Goal: Find specific page/section: Find specific page/section

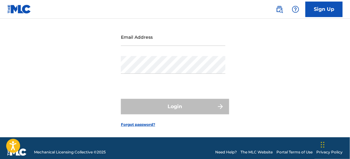
scroll to position [53, 0]
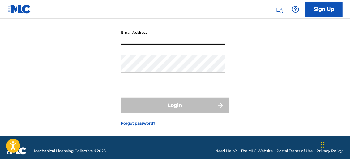
click at [170, 45] on input "Email Address" at bounding box center [173, 36] width 105 height 18
type input "[EMAIL_ADDRESS][DOMAIN_NAME]"
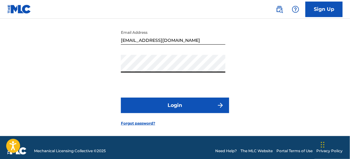
click at [219, 109] on img "submit" at bounding box center [220, 104] width 7 height 7
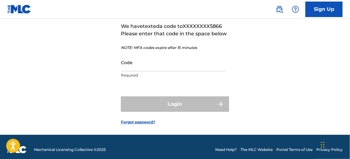
scroll to position [54, 0]
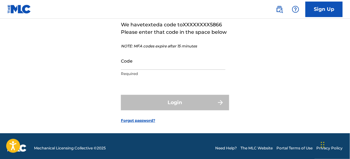
click at [140, 70] on input "Code" at bounding box center [173, 61] width 105 height 18
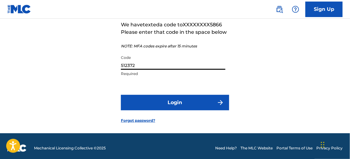
type input "512372"
click at [181, 110] on button "Login" at bounding box center [175, 102] width 108 height 15
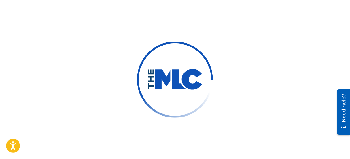
scroll to position [53, 0]
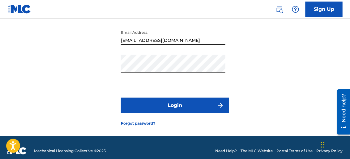
click at [121, 97] on button "Login" at bounding box center [175, 104] width 108 height 15
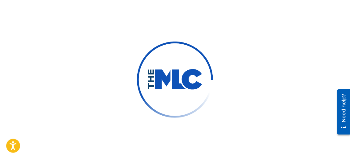
scroll to position [54, 0]
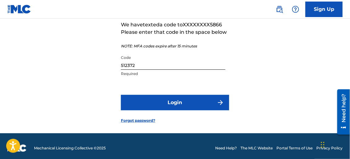
click at [214, 110] on button "Login" at bounding box center [175, 102] width 108 height 15
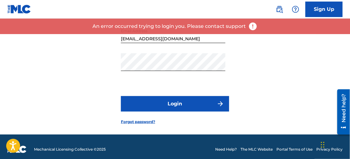
scroll to position [53, 0]
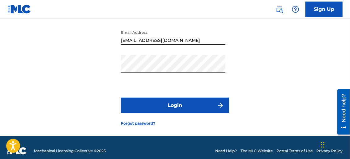
click at [204, 113] on button "Login" at bounding box center [175, 104] width 108 height 15
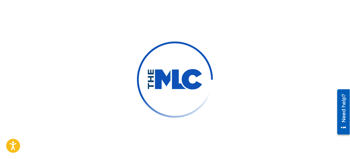
scroll to position [54, 0]
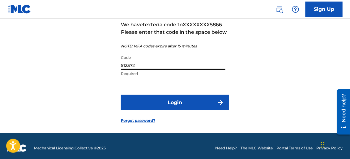
click at [155, 70] on input "512372" at bounding box center [173, 61] width 105 height 18
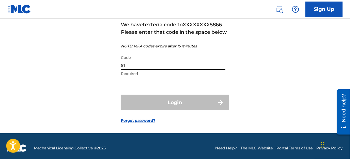
type input "5"
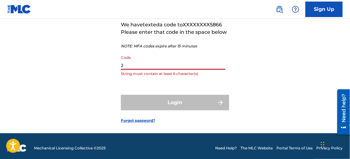
scroll to position [56, 0]
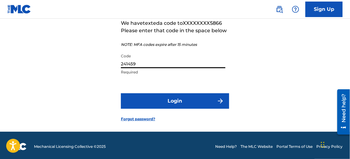
type input "241459"
click at [209, 109] on button "Login" at bounding box center [175, 100] width 108 height 15
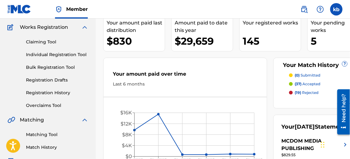
scroll to position [48, 0]
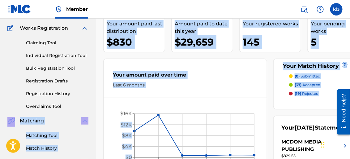
drag, startPoint x: 95, startPoint y: 100, endPoint x: 97, endPoint y: 106, distance: 6.4
click at [97, 106] on main "MCDOM MEDIA PUBLISHING Summary Catalog Works Registration Claiming Tool Individ…" at bounding box center [175, 137] width 350 height 335
click at [88, 104] on link "Overclaims Tool" at bounding box center [57, 106] width 63 height 6
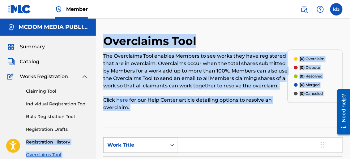
drag, startPoint x: 93, startPoint y: 128, endPoint x: 98, endPoint y: 132, distance: 6.4
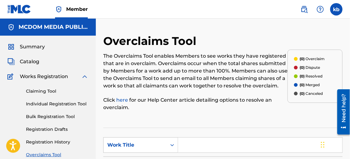
click at [28, 63] on span "Catalog" at bounding box center [29, 61] width 19 height 7
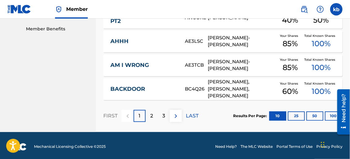
scroll to position [317, 0]
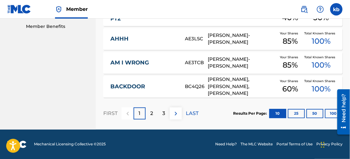
click at [152, 114] on p "2" at bounding box center [151, 113] width 3 height 7
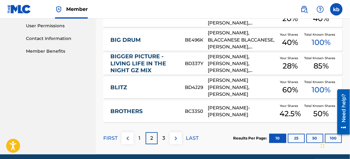
scroll to position [304, 0]
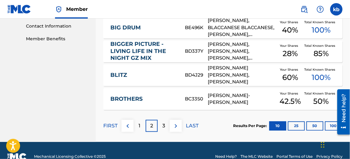
click at [162, 128] on p "3" at bounding box center [163, 125] width 3 height 7
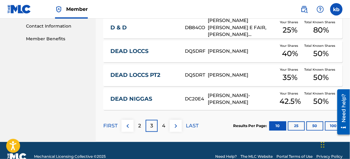
click at [162, 128] on p "4" at bounding box center [163, 125] width 3 height 7
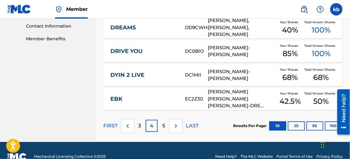
click at [162, 128] on p "5" at bounding box center [163, 125] width 3 height 7
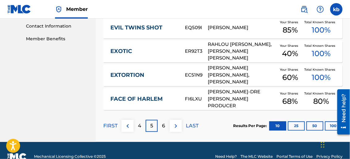
click at [164, 125] on p "6" at bounding box center [163, 125] width 3 height 7
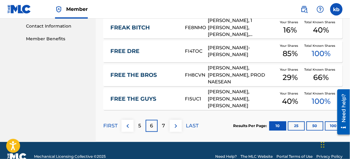
click at [176, 124] on img at bounding box center [175, 125] width 7 height 7
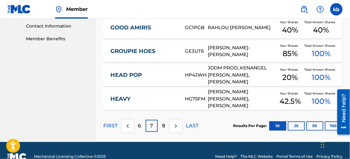
scroll to position [317, 0]
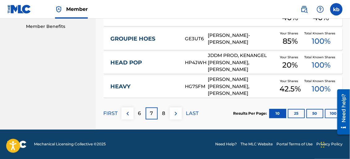
click at [175, 112] on img at bounding box center [175, 113] width 7 height 7
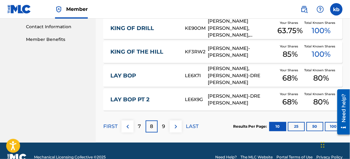
scroll to position [304, 0]
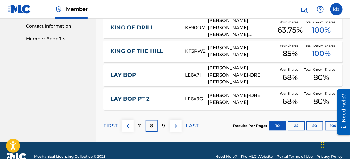
click at [163, 125] on p "9" at bounding box center [163, 125] width 3 height 7
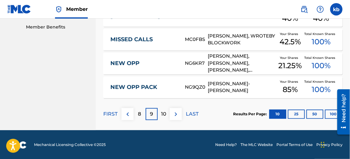
scroll to position [317, 0]
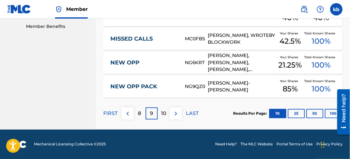
click at [163, 113] on p "10" at bounding box center [163, 113] width 5 height 7
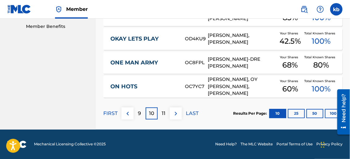
click at [166, 113] on div "11" at bounding box center [164, 113] width 12 height 12
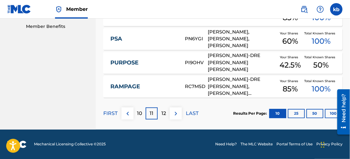
click at [163, 114] on p "12" at bounding box center [164, 113] width 5 height 7
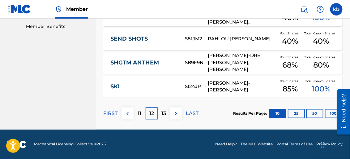
click at [163, 114] on p "13" at bounding box center [164, 113] width 5 height 7
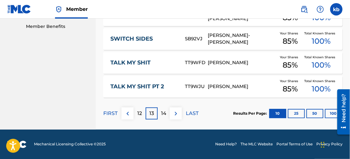
click at [169, 120] on div "FIRST 12 13 14 LAST" at bounding box center [150, 113] width 95 height 32
click at [166, 113] on p "14" at bounding box center [163, 113] width 5 height 7
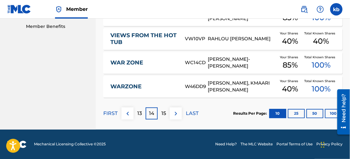
click at [166, 113] on p "15" at bounding box center [164, 113] width 5 height 7
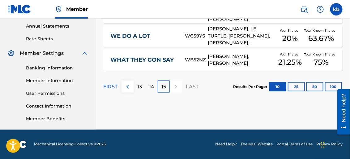
click at [165, 87] on p "15" at bounding box center [164, 86] width 5 height 7
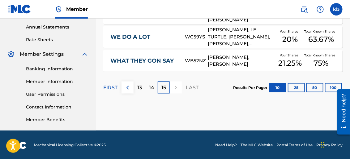
scroll to position [223, 0]
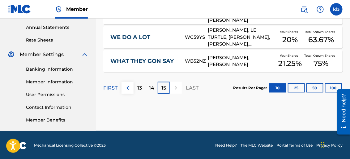
click at [165, 88] on p "15" at bounding box center [164, 87] width 5 height 7
click at [177, 85] on div at bounding box center [176, 88] width 12 height 12
click at [173, 91] on div at bounding box center [176, 88] width 12 height 12
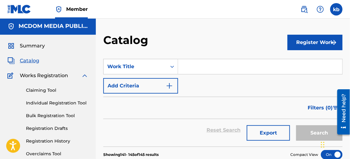
scroll to position [0, 0]
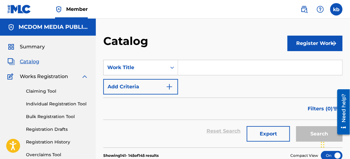
click at [262, 59] on section "SearchWithCriteria58d5b100-fe39-48ff-ac50-f6b6f0b81458 Work Title Add Criteria …" at bounding box center [223, 99] width 240 height 95
click at [212, 60] on input "Search Form" at bounding box center [260, 67] width 164 height 15
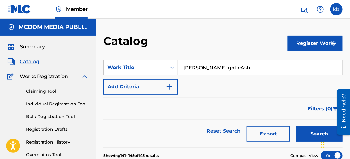
click at [296, 126] on button "Search" at bounding box center [319, 133] width 46 height 15
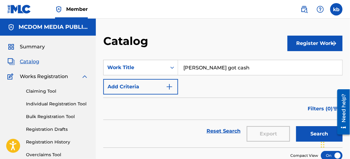
type input "[PERSON_NAME] got cash"
click at [296, 126] on button "Search" at bounding box center [319, 133] width 46 height 15
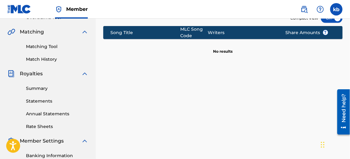
scroll to position [137, 0]
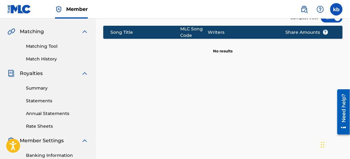
click at [36, 86] on link "Summary" at bounding box center [57, 88] width 63 height 6
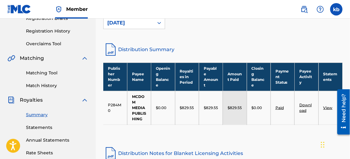
scroll to position [111, 0]
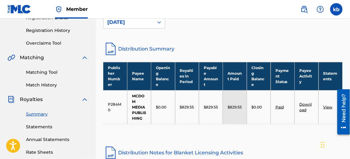
click at [41, 110] on div "Summary Statements Annual Statements Rate Sheets" at bounding box center [47, 129] width 81 height 52
